Goal: Check status: Check status

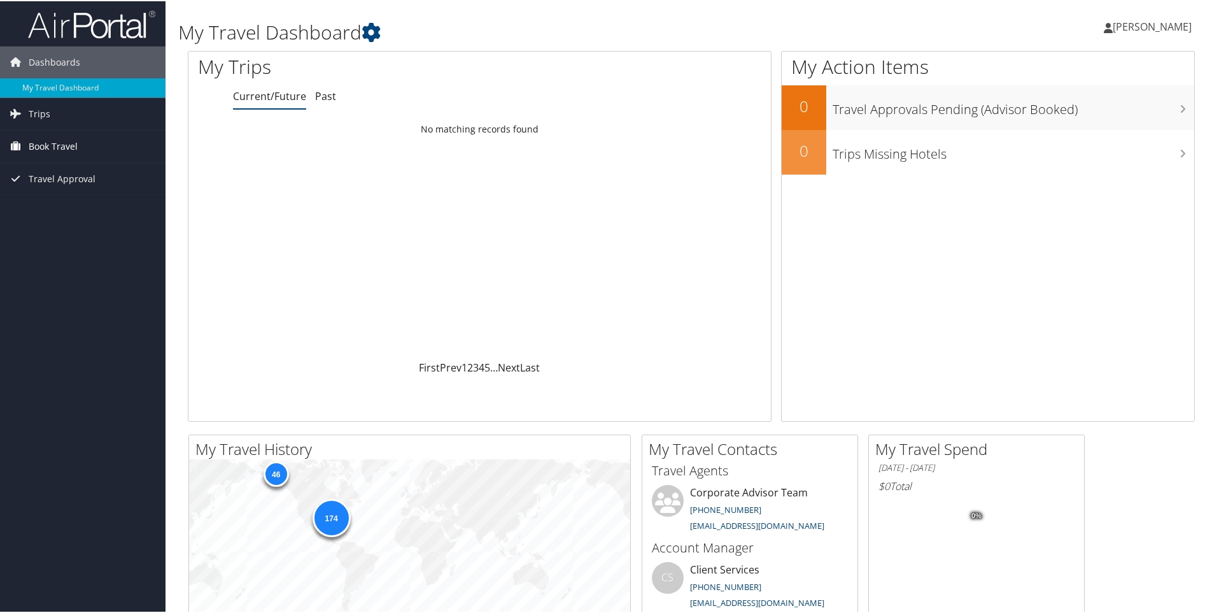
click at [66, 142] on span "Book Travel" at bounding box center [53, 145] width 49 height 32
click at [42, 107] on span "Trips" at bounding box center [40, 113] width 22 height 32
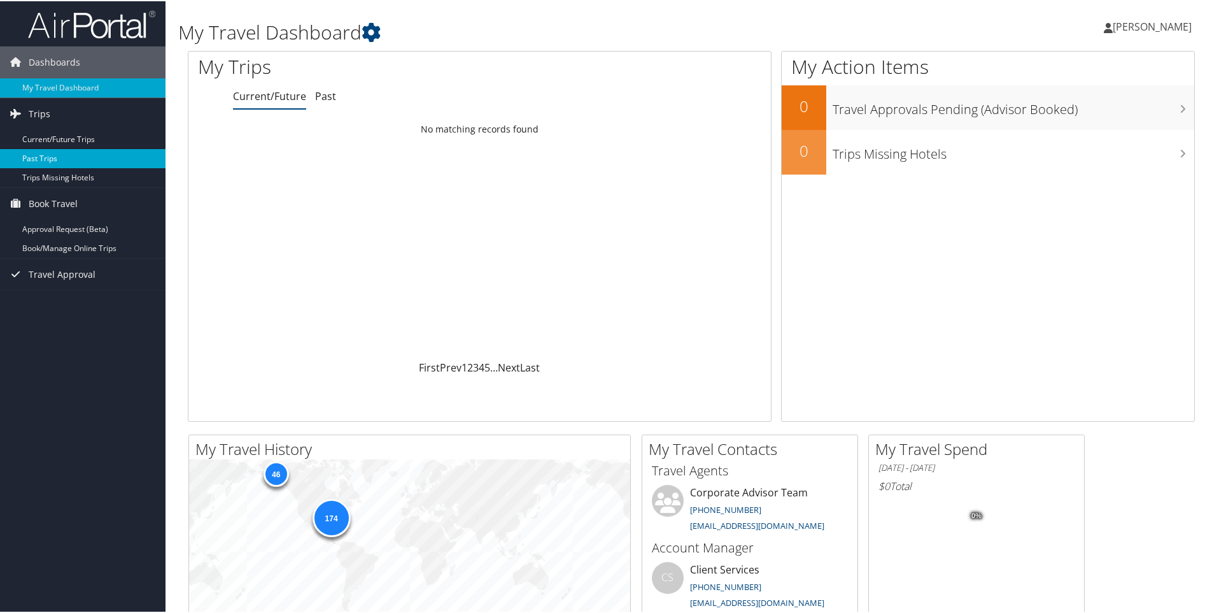
click at [45, 158] on link "Past Trips" at bounding box center [83, 157] width 166 height 19
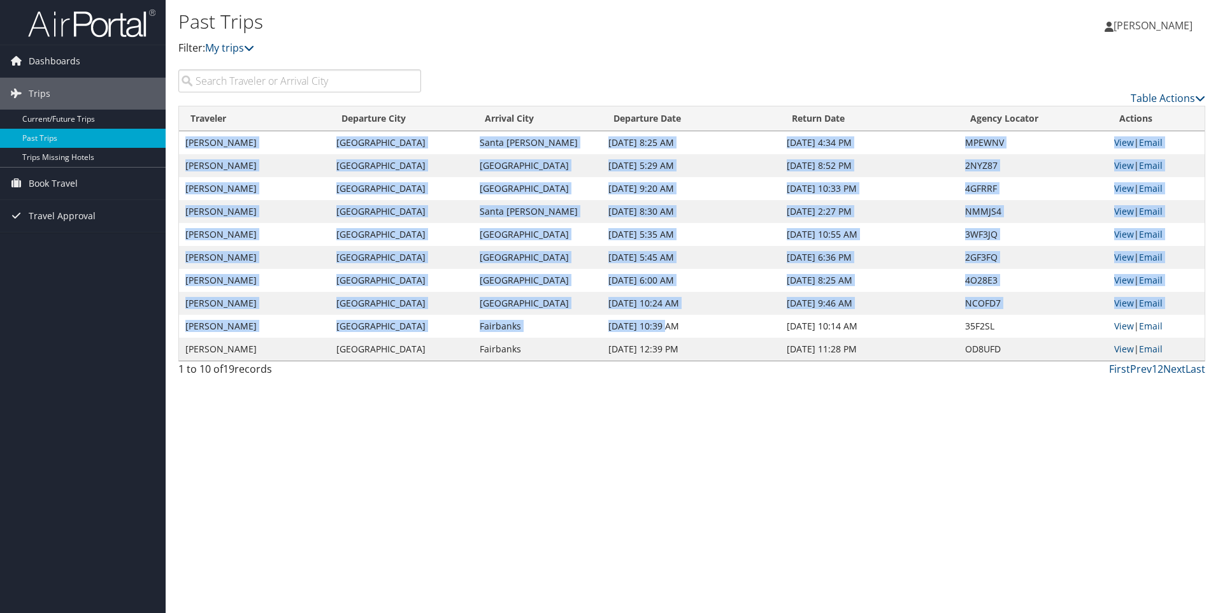
drag, startPoint x: 183, startPoint y: 141, endPoint x: 664, endPoint y: 324, distance: 514.6
click at [658, 319] on tbody "Daniel Blankenship Huntsville Santa Barbara Jun 2, 2024 8:25 AM Jun 14, 2024 4:…" at bounding box center [691, 245] width 1025 height 229
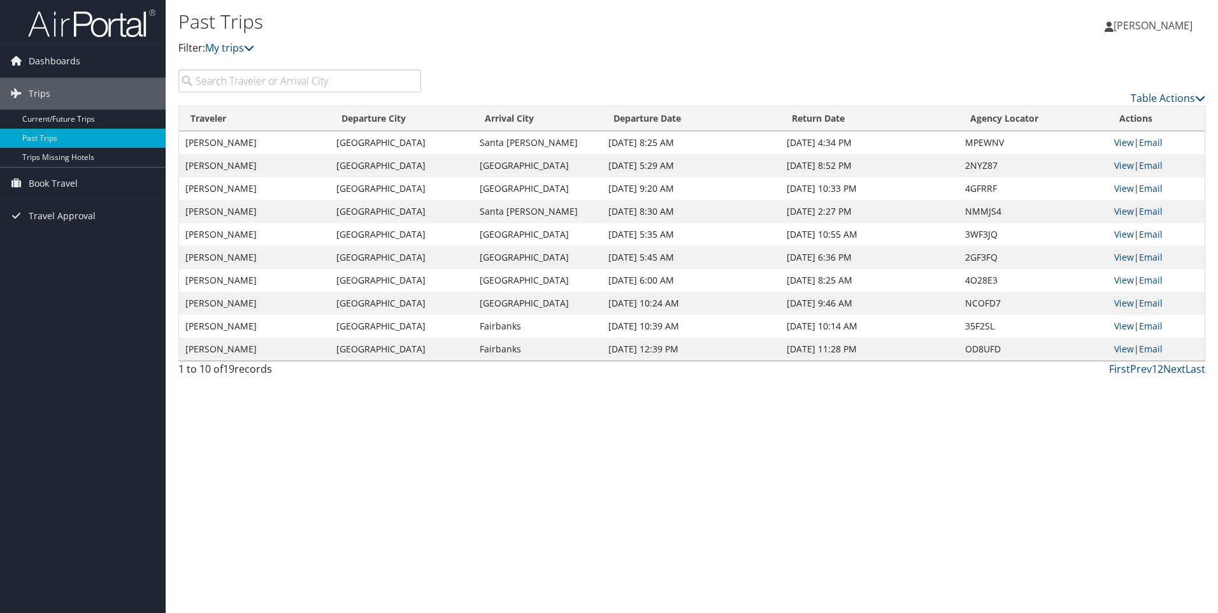
drag, startPoint x: 695, startPoint y: 341, endPoint x: 720, endPoint y: 343, distance: 25.0
click at [697, 341] on td "Jun 4, 2022 12:39 PM" at bounding box center [691, 349] width 178 height 23
click at [52, 116] on link "Current/Future Trips" at bounding box center [83, 119] width 166 height 19
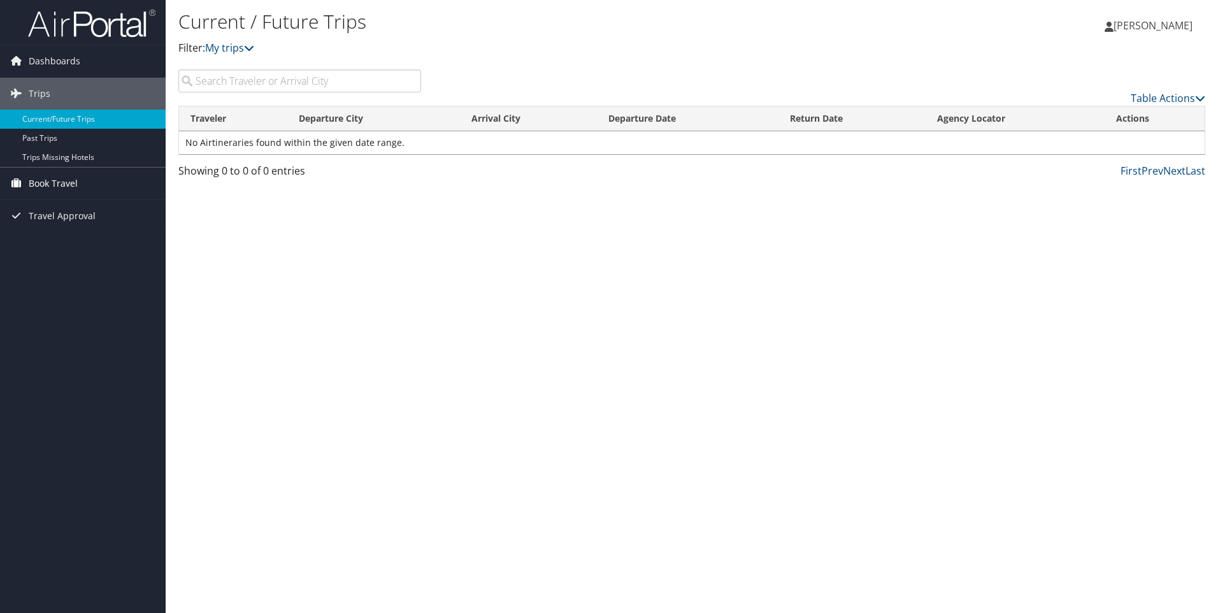
click at [50, 183] on span "Book Travel" at bounding box center [53, 183] width 49 height 32
click at [76, 231] on link "Book/Manage Online Trips" at bounding box center [83, 227] width 166 height 19
